Goal: Check status: Check status

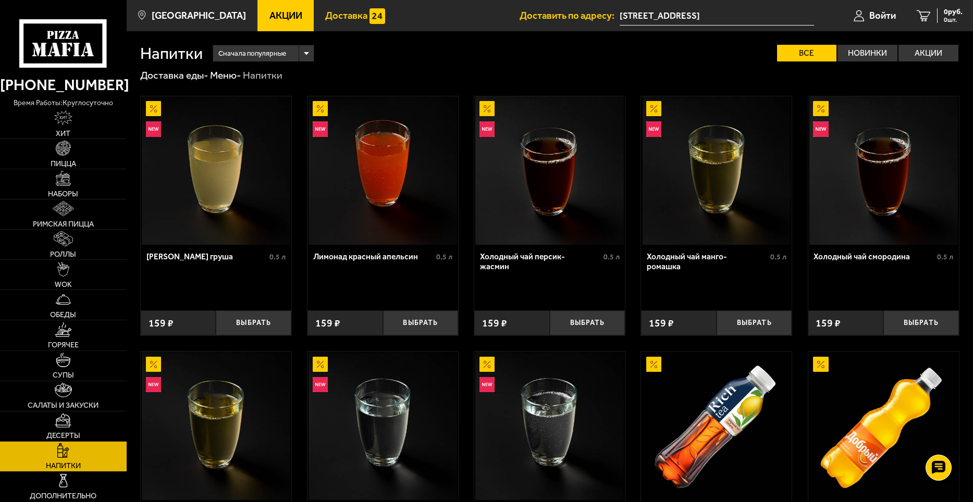
click at [344, 19] on span "Доставка" at bounding box center [346, 16] width 42 height 10
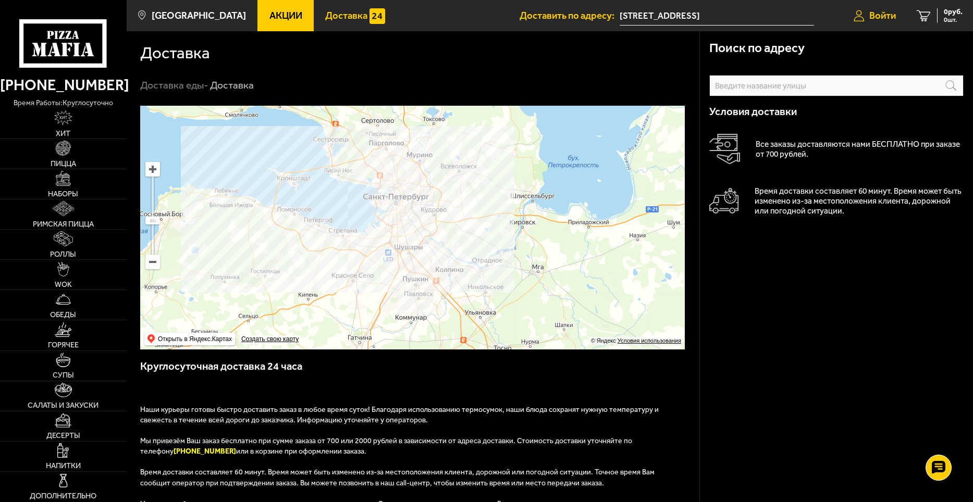
click at [878, 12] on span "Войти" at bounding box center [882, 16] width 27 height 10
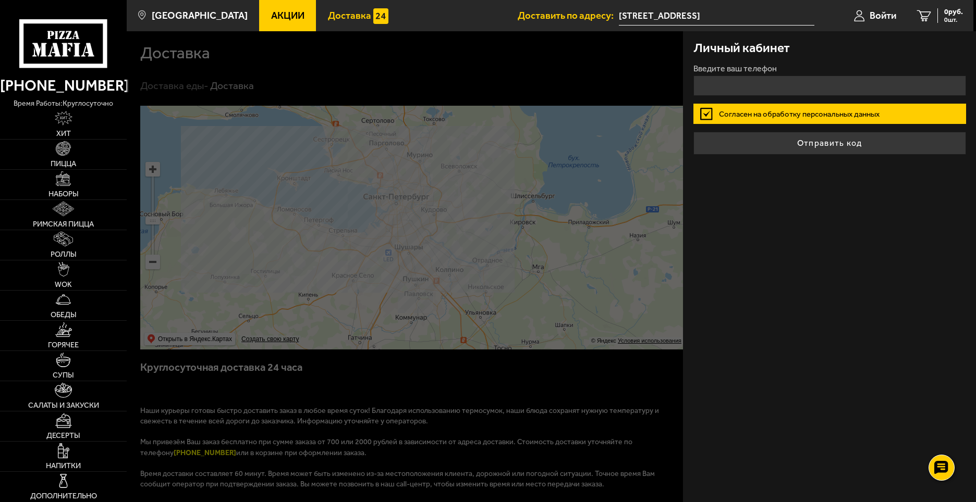
click at [529, 46] on div at bounding box center [615, 282] width 976 height 502
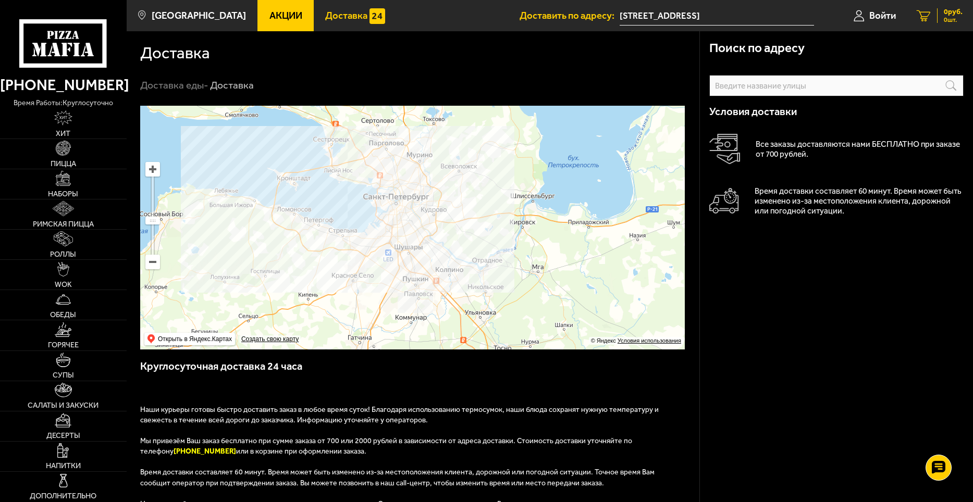
click at [911, 19] on link "0 руб. 0 шт." at bounding box center [939, 15] width 67 height 31
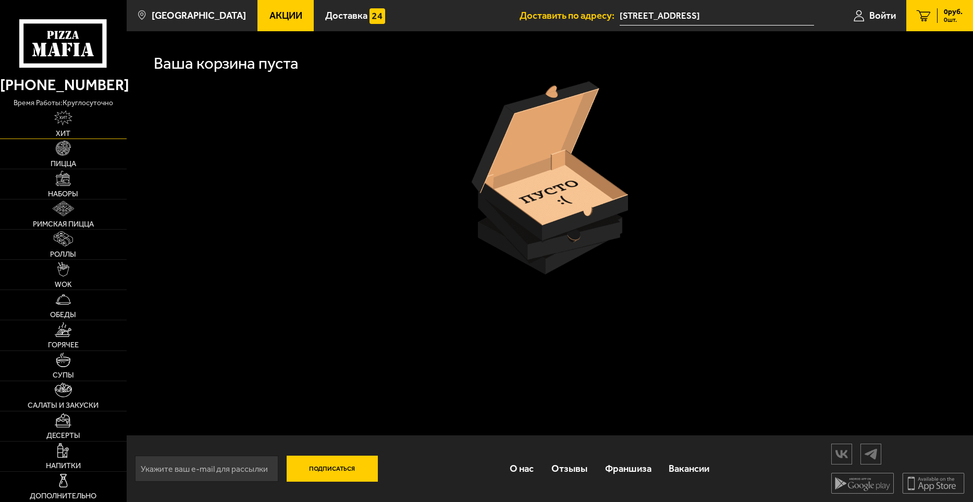
click at [71, 114] on img at bounding box center [63, 117] width 18 height 15
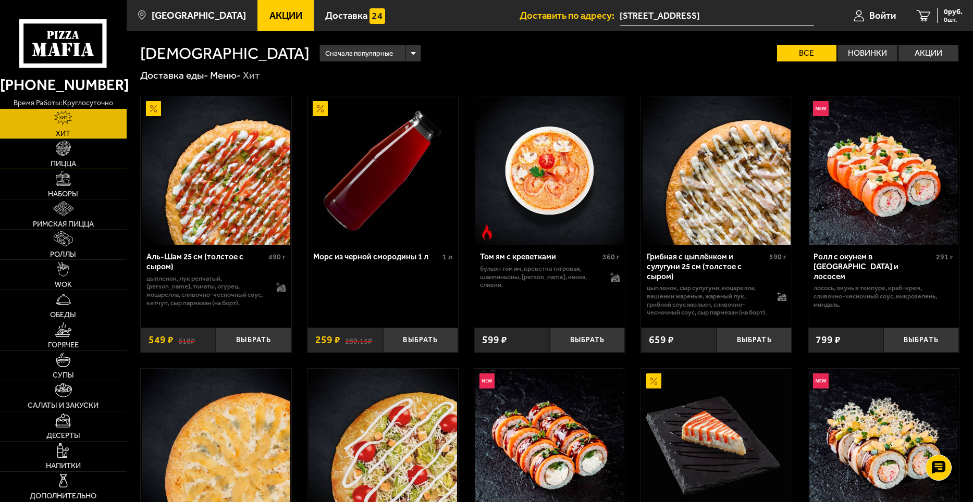
click at [73, 158] on link "Пицца" at bounding box center [63, 154] width 127 height 30
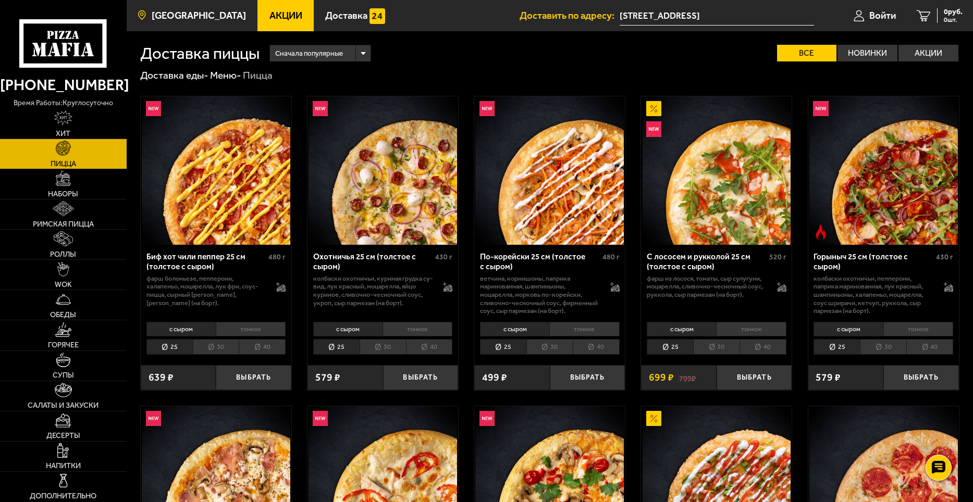
click at [210, 14] on span "[GEOGRAPHIC_DATA]" at bounding box center [199, 16] width 94 height 10
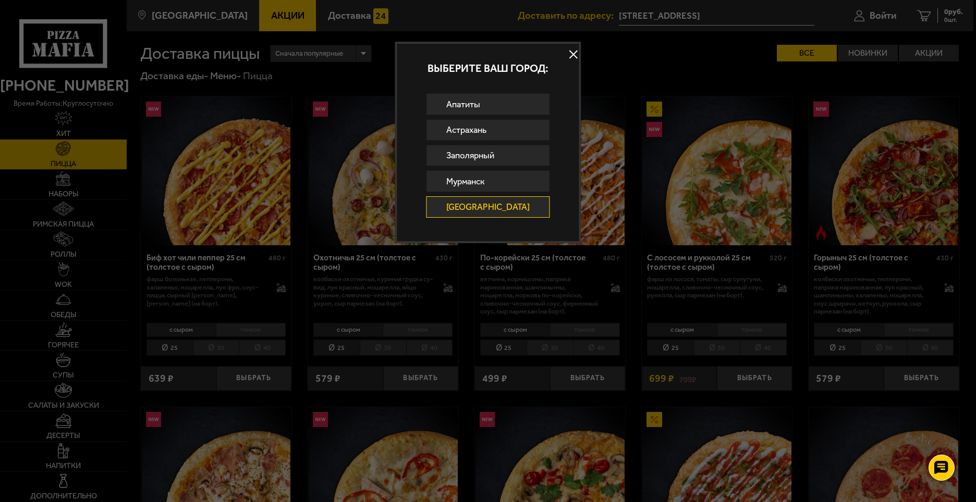
click at [566, 58] on button at bounding box center [574, 54] width 16 height 16
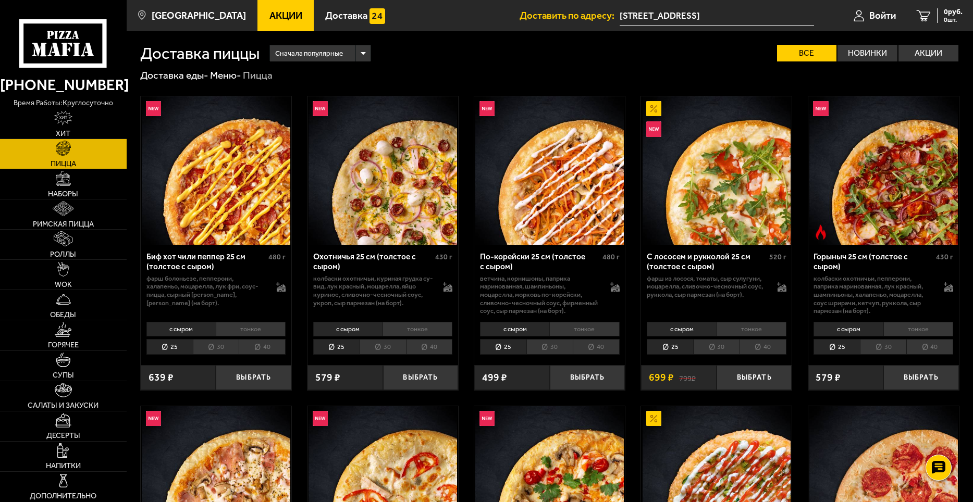
click at [714, 14] on input "[STREET_ADDRESS]" at bounding box center [717, 15] width 194 height 19
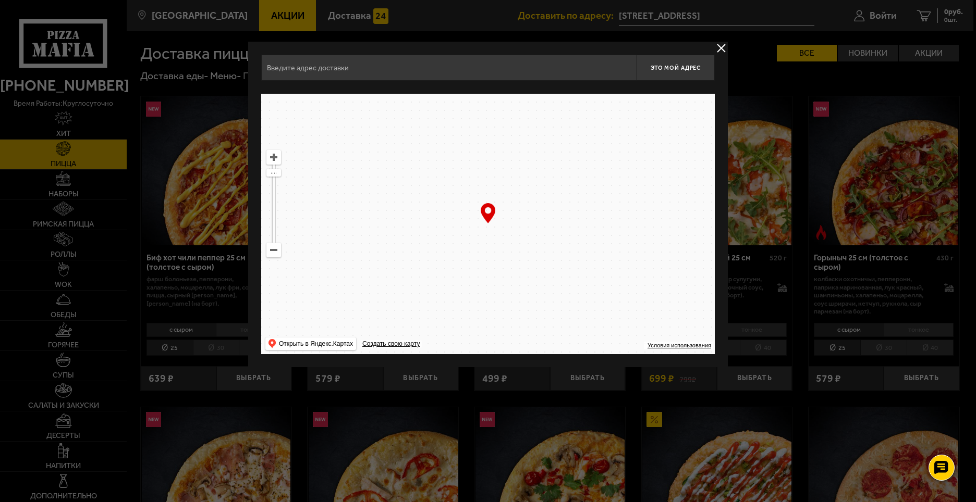
type input "[STREET_ADDRESS]"
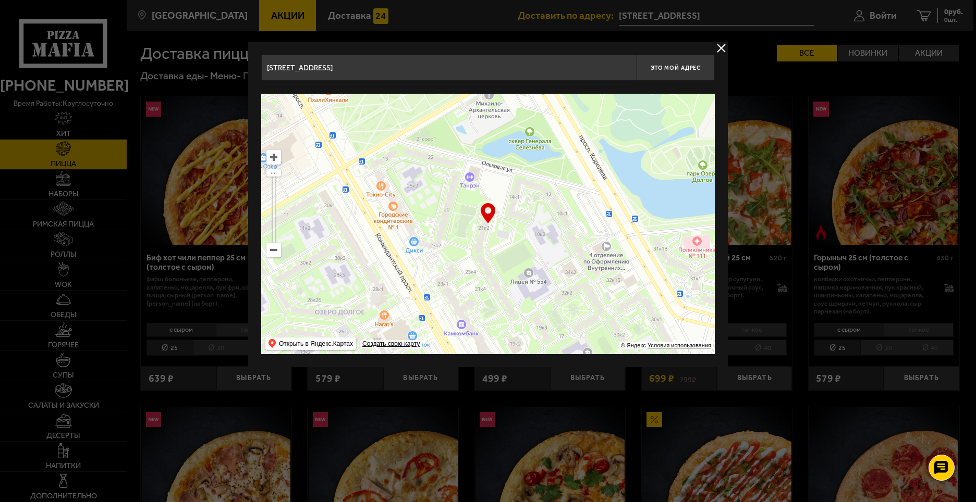
click at [727, 36] on div at bounding box center [488, 251] width 976 height 502
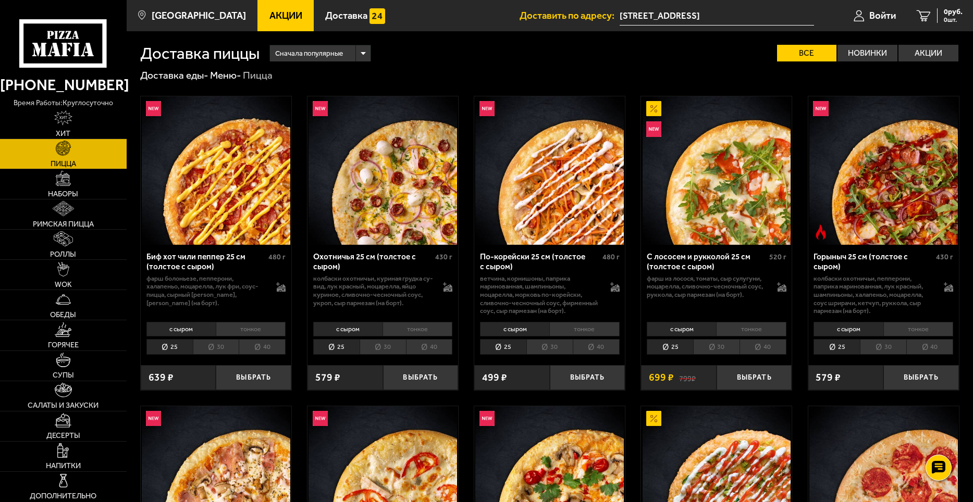
click at [46, 64] on icon at bounding box center [63, 43] width 88 height 48
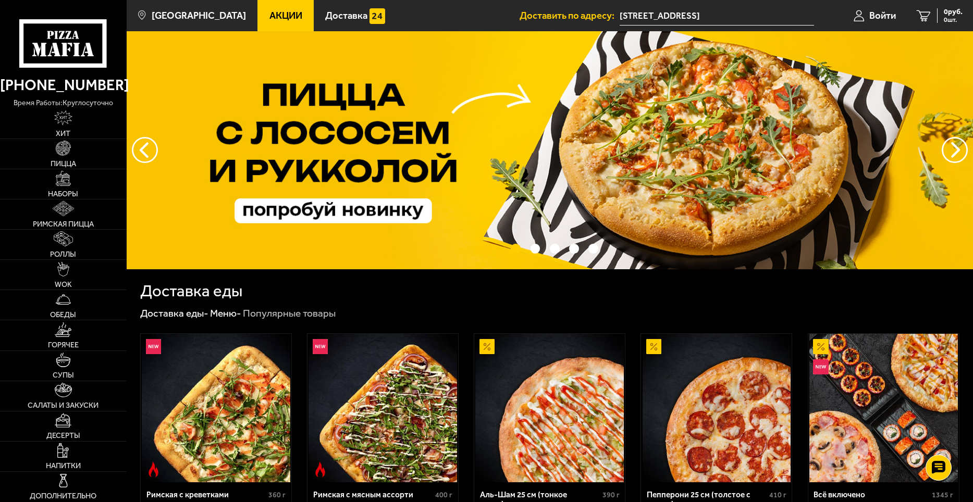
click at [75, 39] on icon at bounding box center [63, 43] width 88 height 48
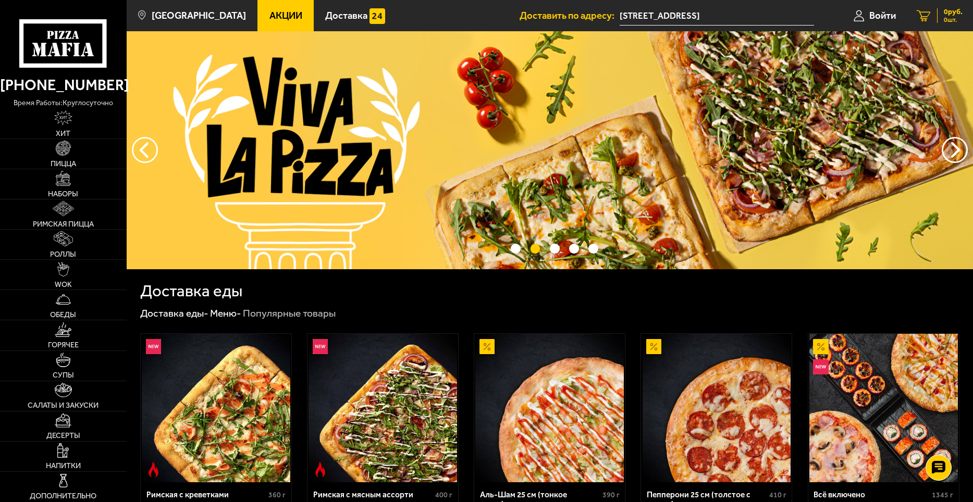
click at [961, 15] on span "0 руб." at bounding box center [953, 11] width 19 height 7
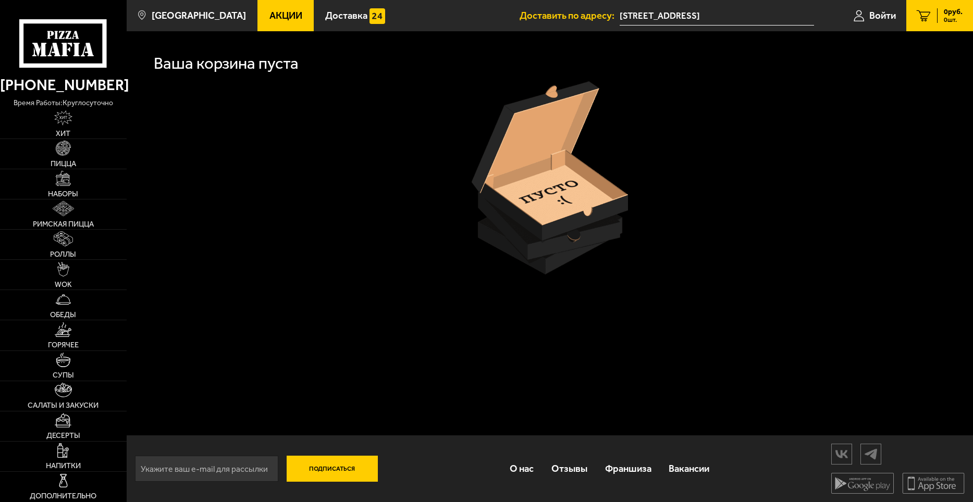
click at [562, 154] on img at bounding box center [550, 177] width 156 height 193
click at [563, 154] on img at bounding box center [550, 177] width 156 height 193
click at [239, 469] on input "email" at bounding box center [206, 469] width 143 height 26
click at [264, 261] on div at bounding box center [549, 177] width 819 height 193
type input "[STREET_ADDRESS]"
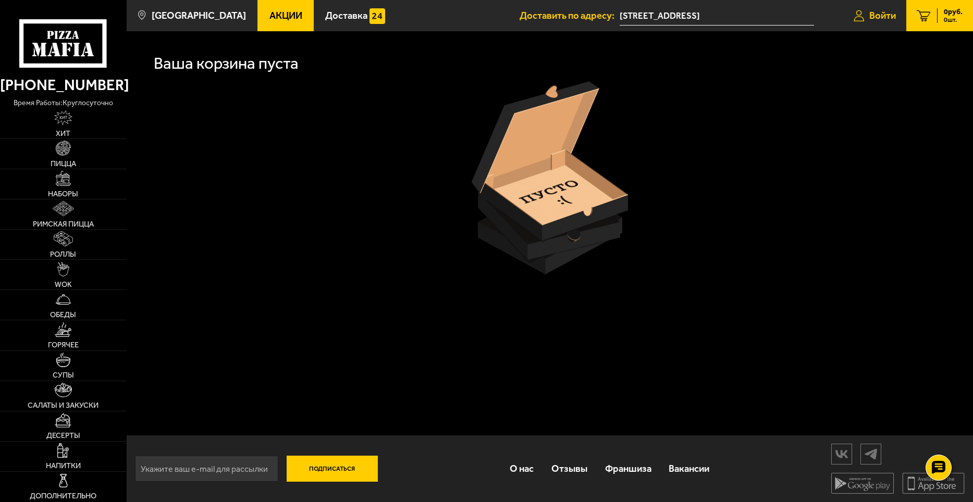
click at [855, 7] on link "Войти" at bounding box center [874, 15] width 63 height 31
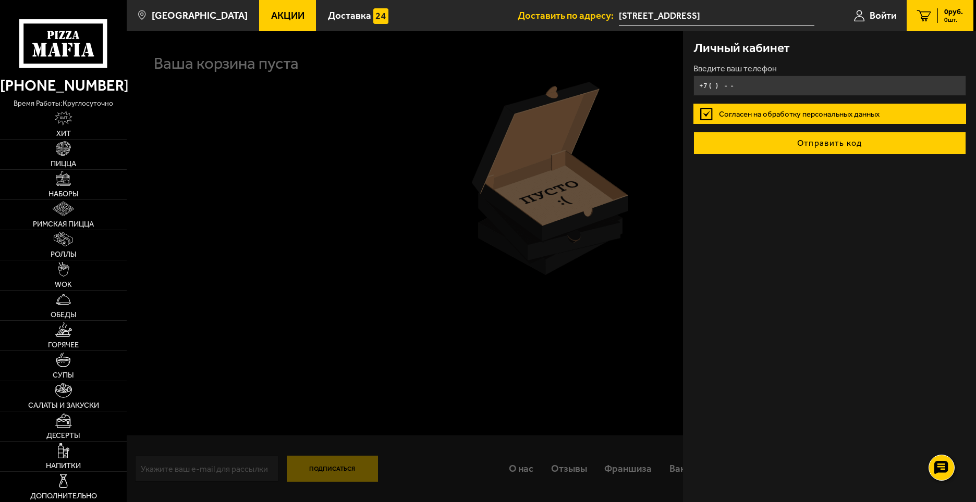
type input "+7 ( ) - -"
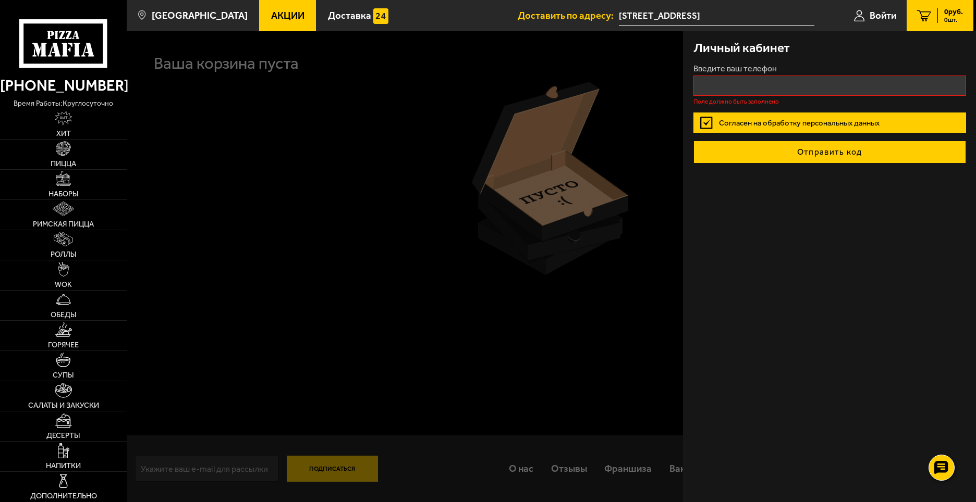
click at [792, 145] on button "Отправить код" at bounding box center [829, 152] width 273 height 23
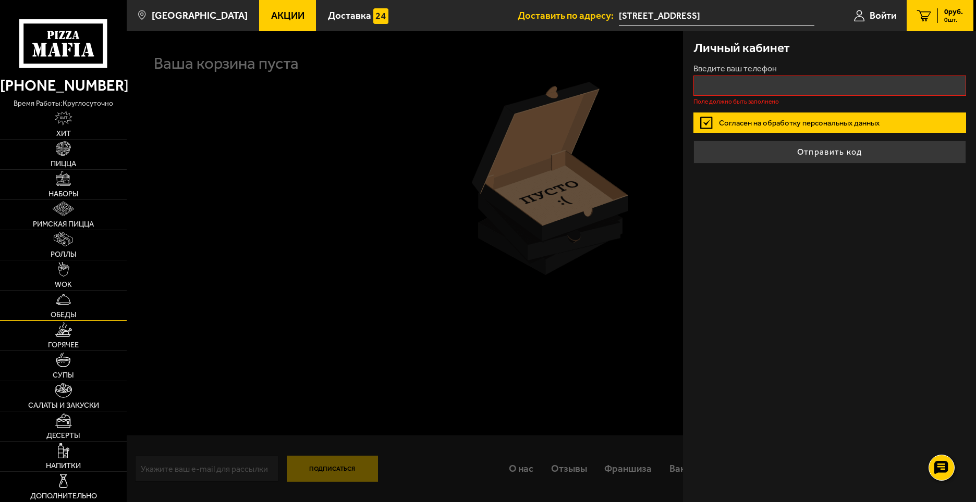
click at [118, 296] on link "Обеды" at bounding box center [63, 306] width 127 height 30
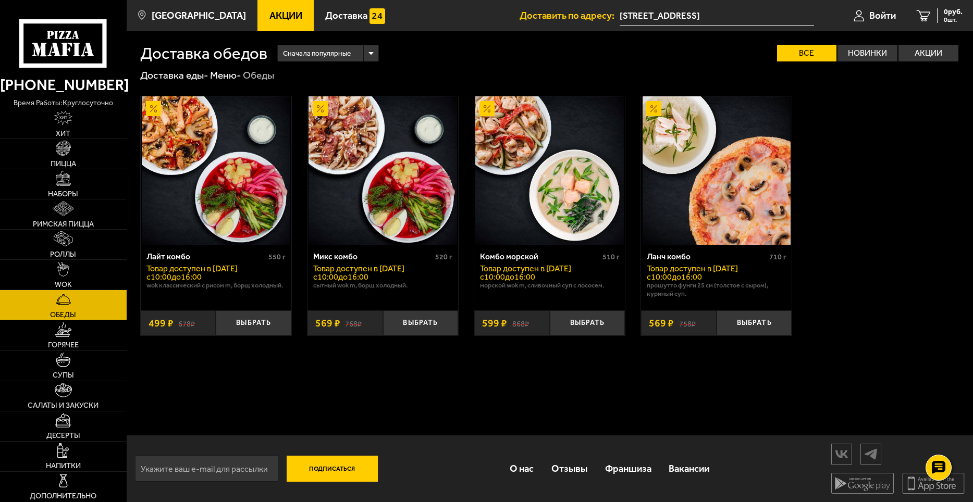
drag, startPoint x: 73, startPoint y: 42, endPoint x: 82, endPoint y: 46, distance: 10.3
click at [72, 42] on icon at bounding box center [63, 43] width 88 height 48
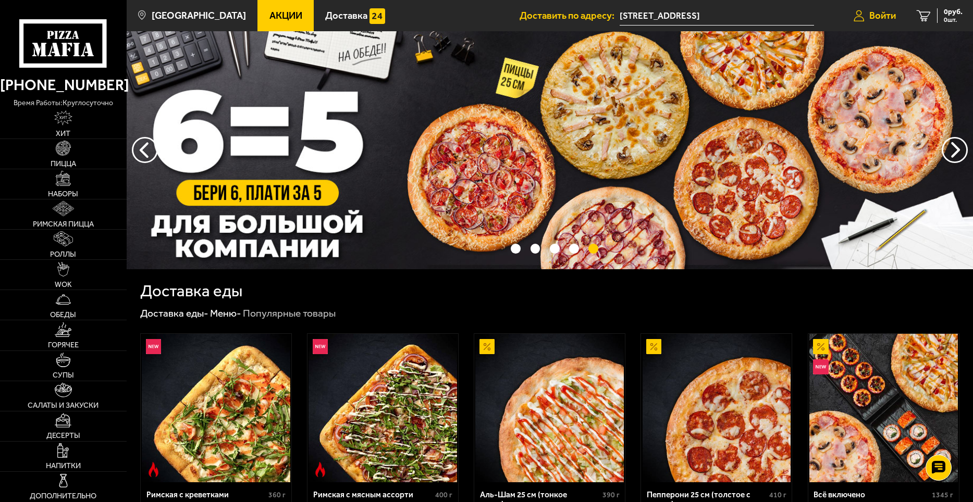
click at [869, 15] on span "Войти" at bounding box center [882, 16] width 27 height 10
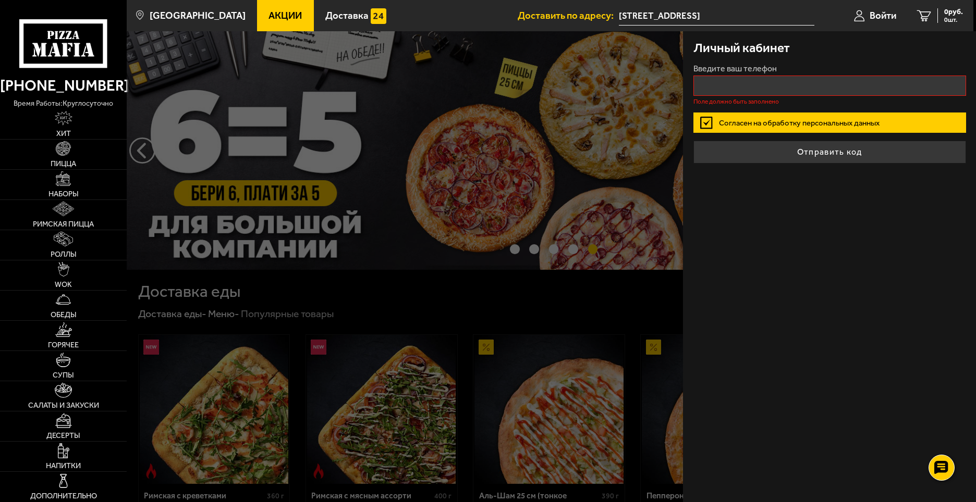
click at [841, 223] on div "Личный кабинет Введите ваш телефон Поле должно быть заполнено Согласен на обраб…" at bounding box center [829, 266] width 293 height 471
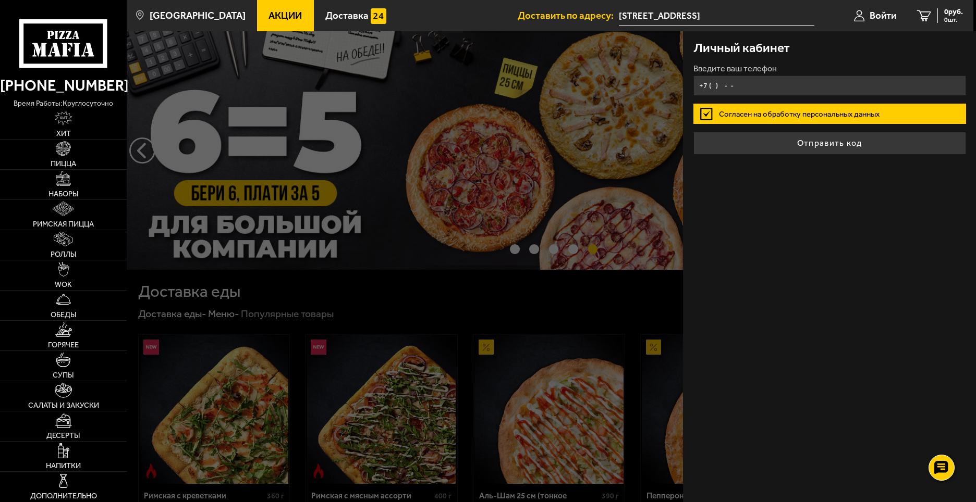
click at [739, 84] on input "+7 ( ) - -" at bounding box center [829, 86] width 273 height 20
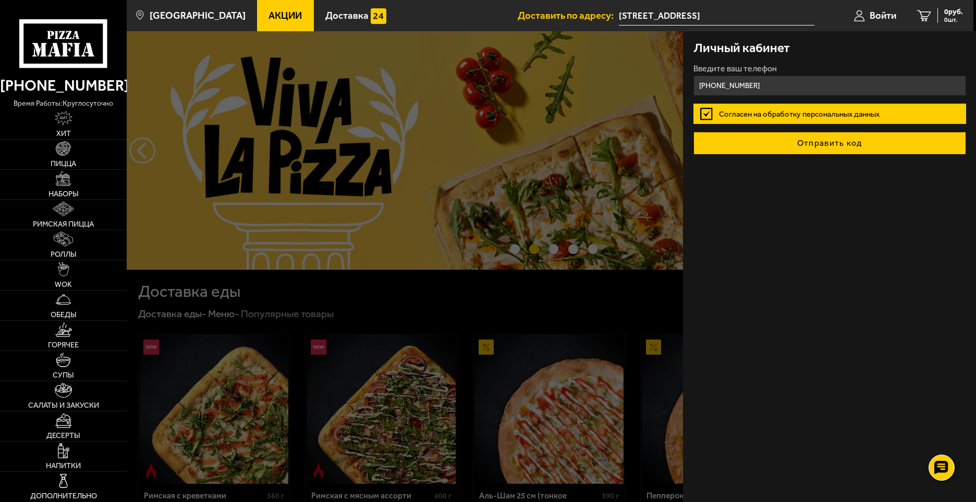
type input "+7 (921) 907-57-37"
click at [822, 148] on button "Отправить код" at bounding box center [829, 143] width 273 height 23
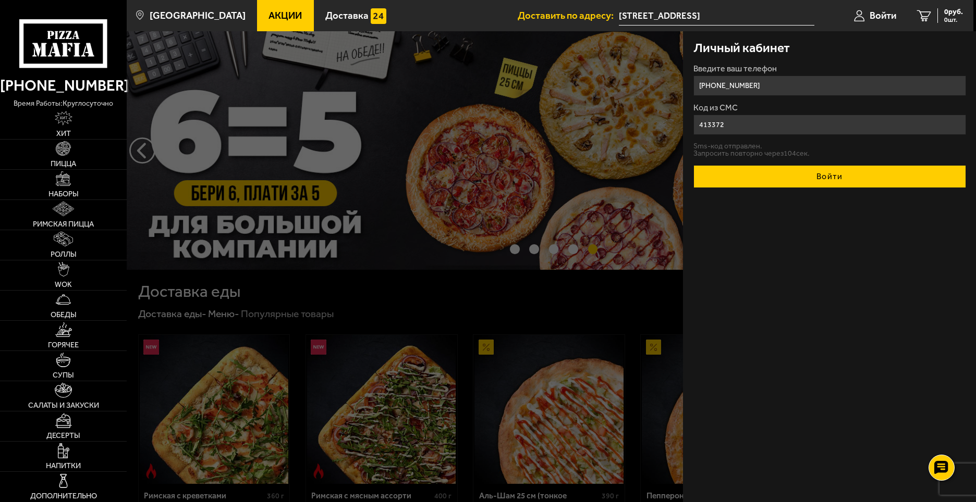
type input "413372"
click at [854, 186] on button "Войти" at bounding box center [829, 176] width 273 height 23
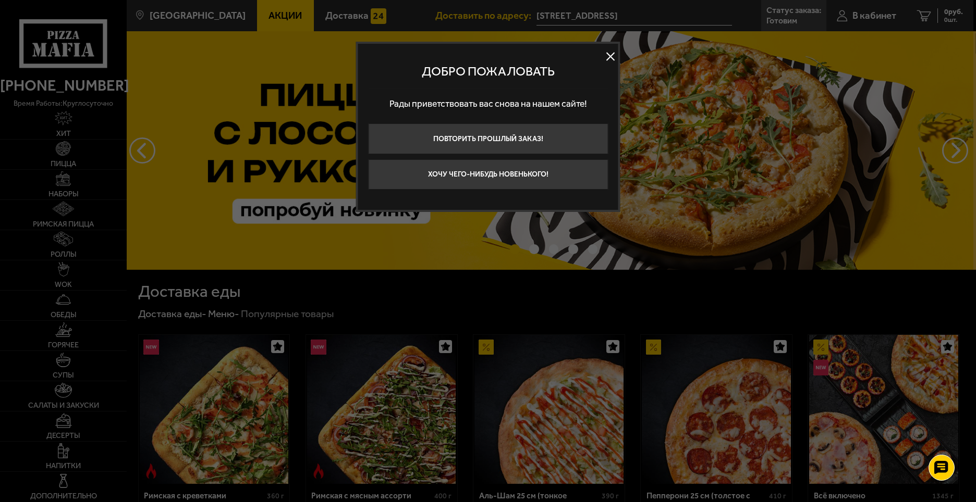
click at [610, 57] on button at bounding box center [611, 56] width 16 height 16
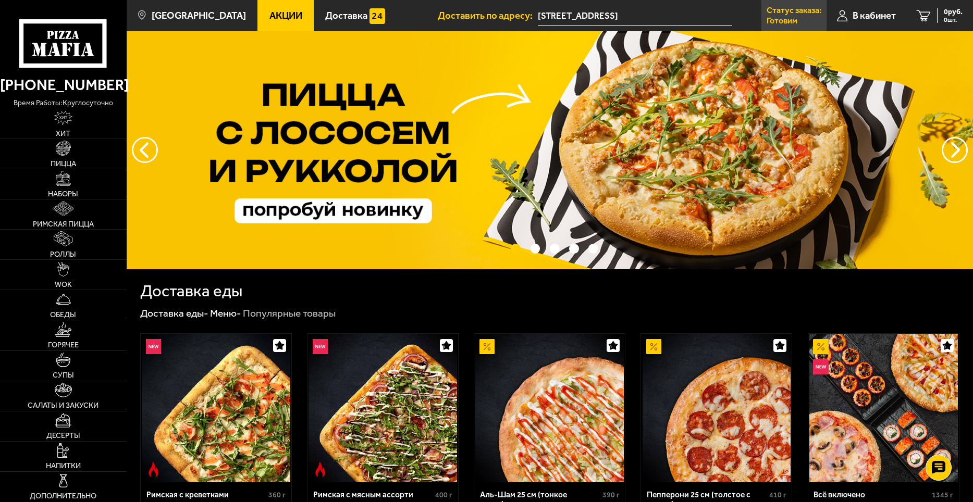
click at [776, 14] on p "Статус заказа:" at bounding box center [794, 10] width 55 height 8
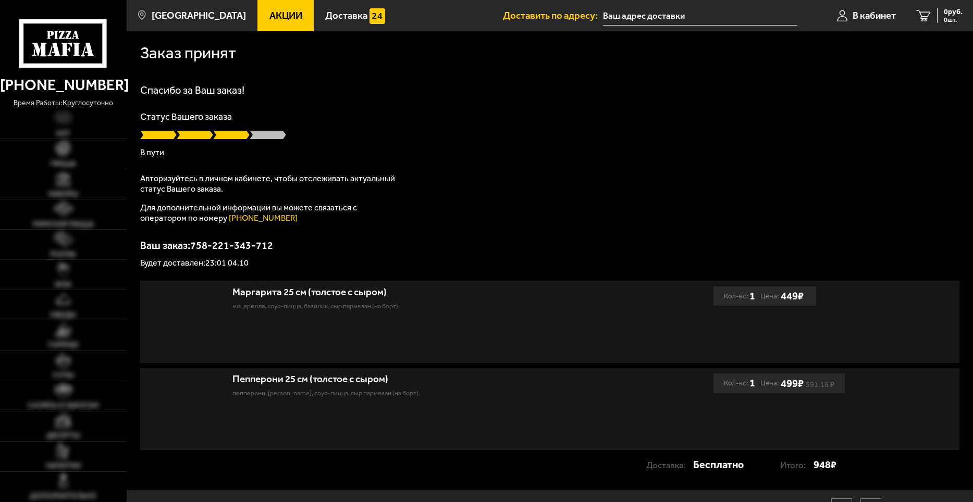
type input "[STREET_ADDRESS]"
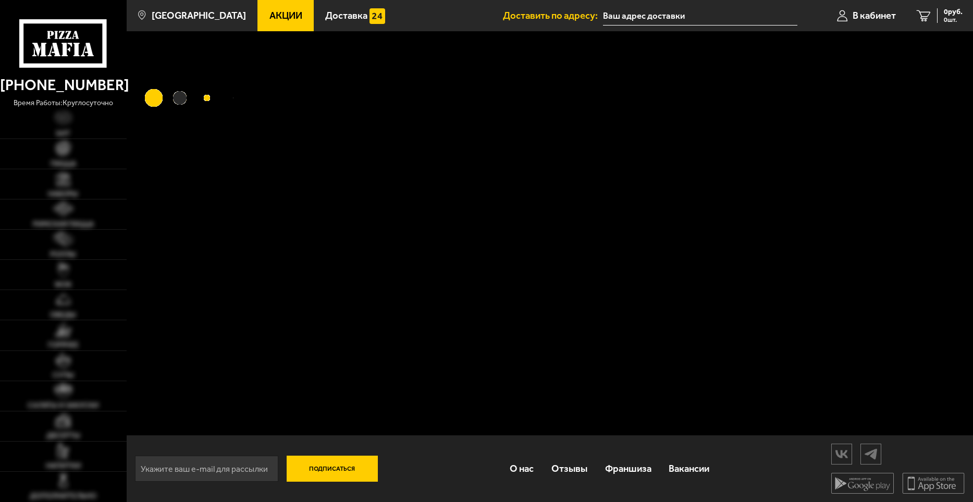
type input "[STREET_ADDRESS]"
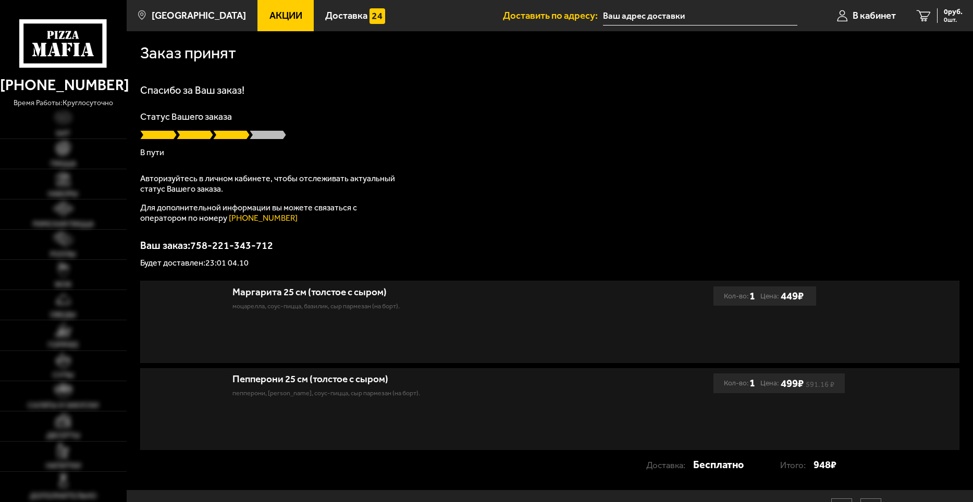
type input "[STREET_ADDRESS]"
